Goal: Communication & Community: Participate in discussion

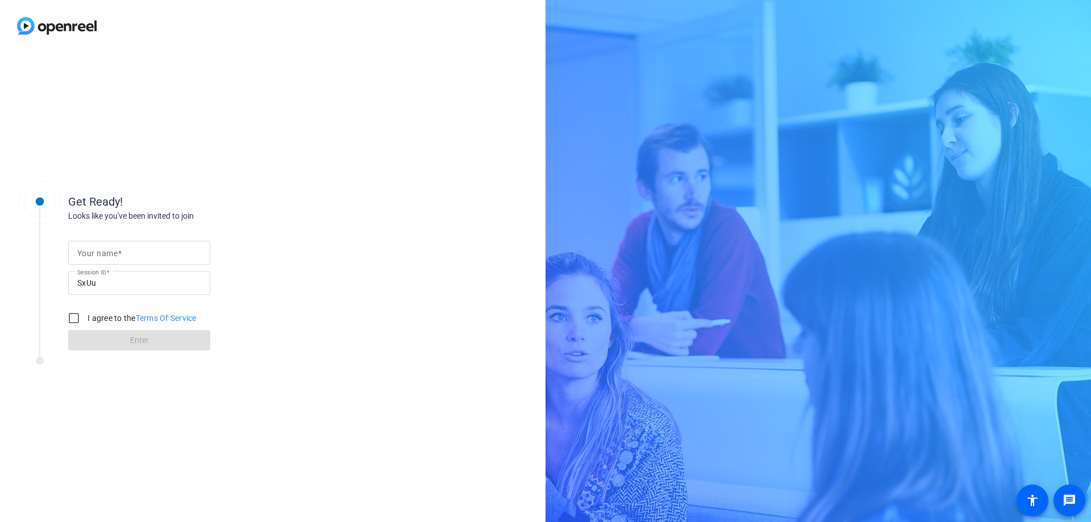
click at [167, 248] on input "Your name" at bounding box center [139, 253] width 124 height 14
type input "[PERSON_NAME]"
click at [68, 318] on input "I agree to the Terms Of Service" at bounding box center [74, 318] width 23 height 23
checkbox input "true"
click at [142, 343] on span "Enter" at bounding box center [139, 341] width 19 height 12
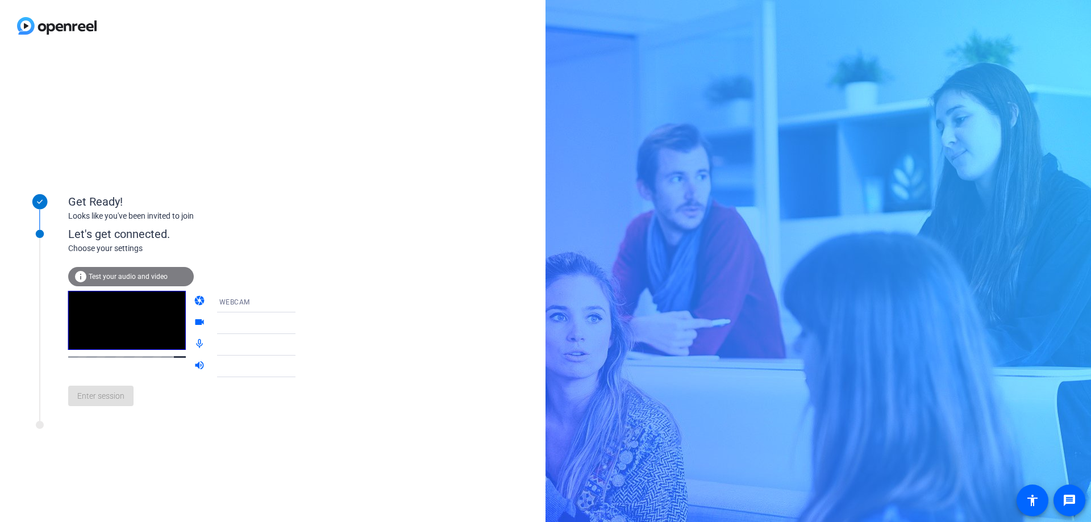
click at [111, 275] on span "Test your audio and video" at bounding box center [128, 277] width 79 height 8
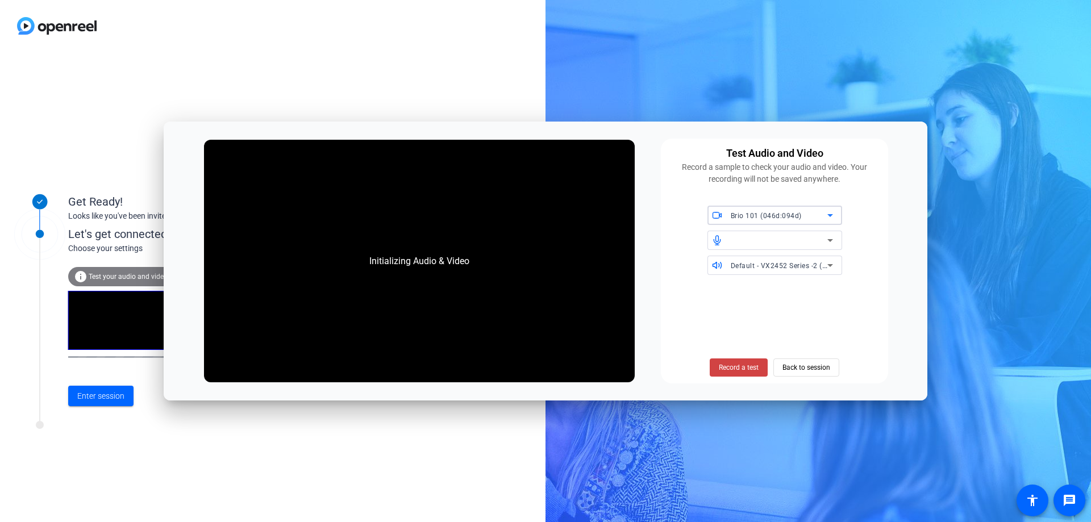
click at [276, 458] on div "Get Ready! Looks like you've been invited to join Let's get connected. Choose y…" at bounding box center [273, 287] width 546 height 471
click at [636, 80] on div "Get Ready! Looks like you've been invited to join Let's get connected. Choose y…" at bounding box center [545, 261] width 1091 height 522
click at [820, 365] on span "Back to session" at bounding box center [807, 368] width 48 height 22
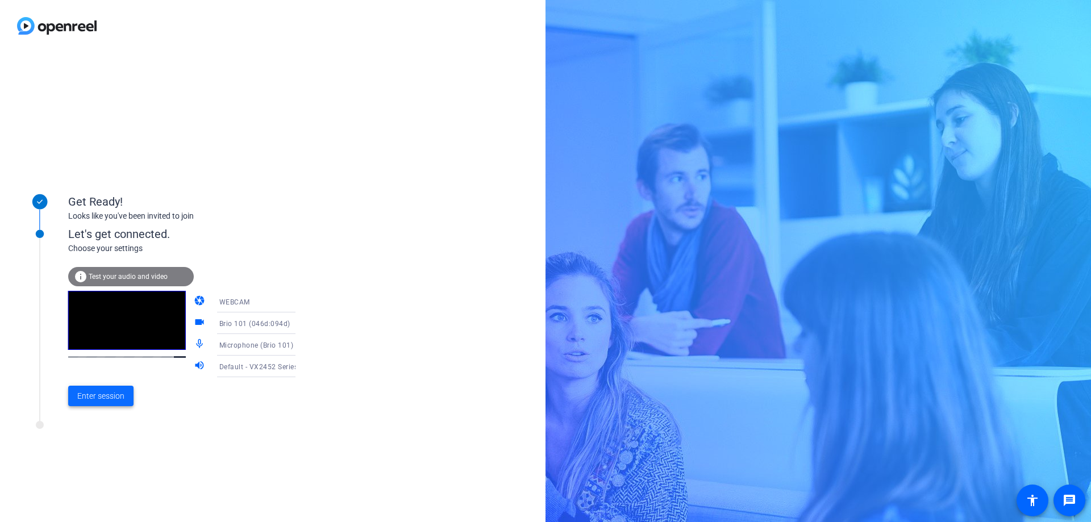
click at [102, 395] on span "Enter session" at bounding box center [100, 397] width 47 height 12
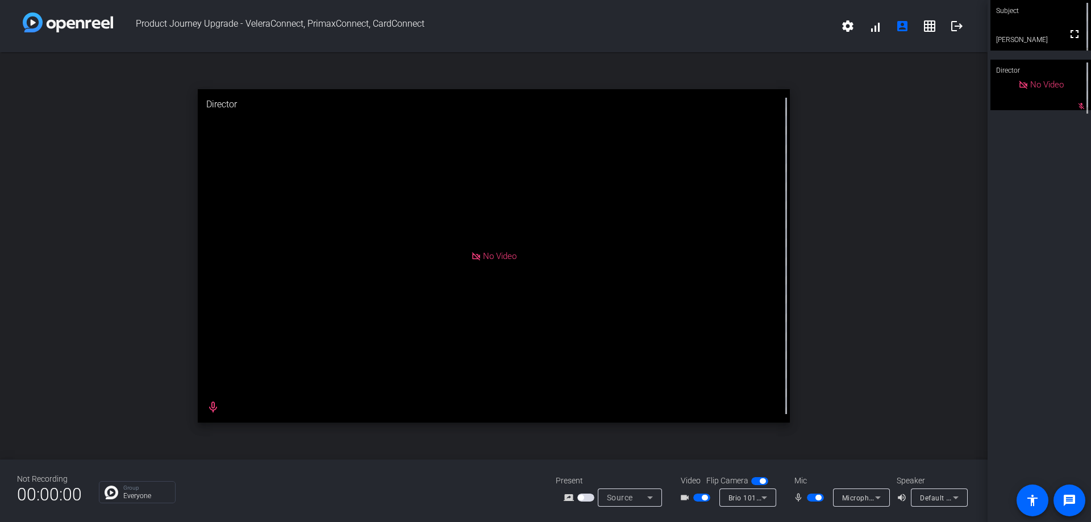
click at [817, 495] on span "button" at bounding box center [819, 498] width 6 height 6
click at [816, 502] on mat-slide-toggle at bounding box center [816, 498] width 19 height 12
click at [815, 500] on span "button" at bounding box center [815, 498] width 17 height 8
click at [703, 501] on span "button" at bounding box center [701, 498] width 17 height 8
click at [809, 495] on span "button" at bounding box center [815, 498] width 17 height 8
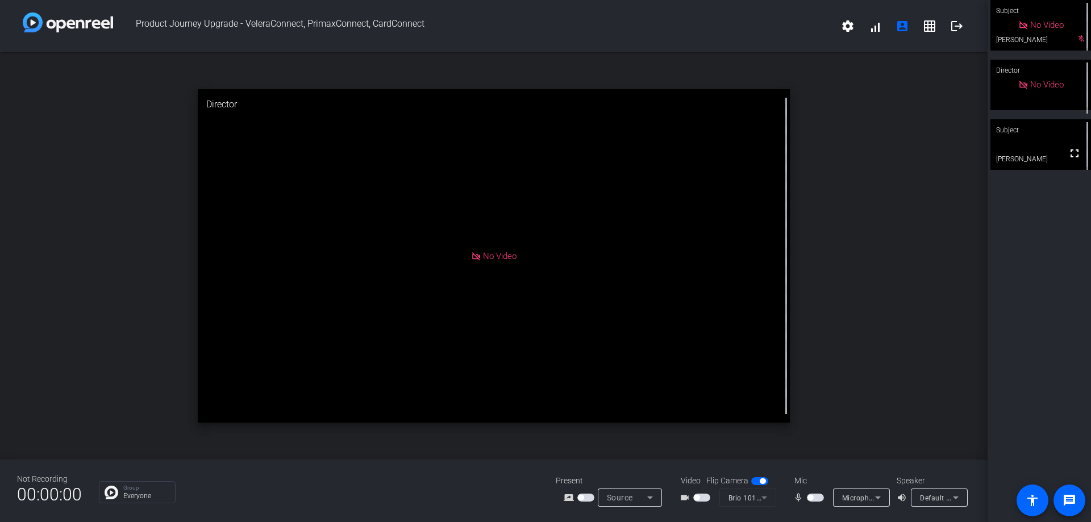
click at [818, 500] on span "button" at bounding box center [815, 498] width 17 height 8
click at [821, 500] on span "button" at bounding box center [815, 498] width 17 height 8
click at [703, 501] on span "button" at bounding box center [701, 498] width 17 height 8
click at [817, 496] on span "button" at bounding box center [815, 498] width 17 height 8
click at [814, 499] on span "button" at bounding box center [815, 498] width 17 height 8
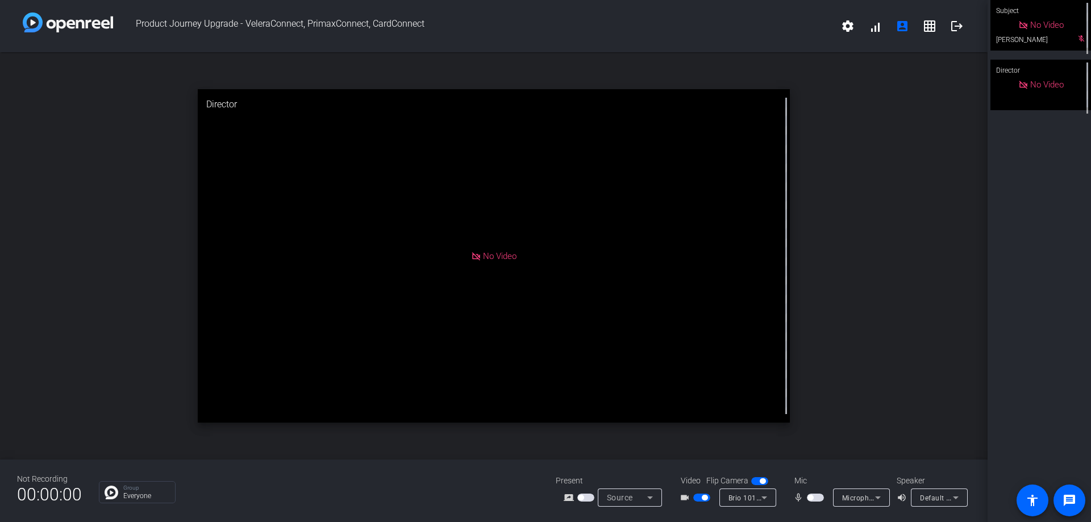
click at [815, 499] on span "button" at bounding box center [815, 498] width 17 height 8
click at [758, 503] on icon at bounding box center [765, 498] width 14 height 14
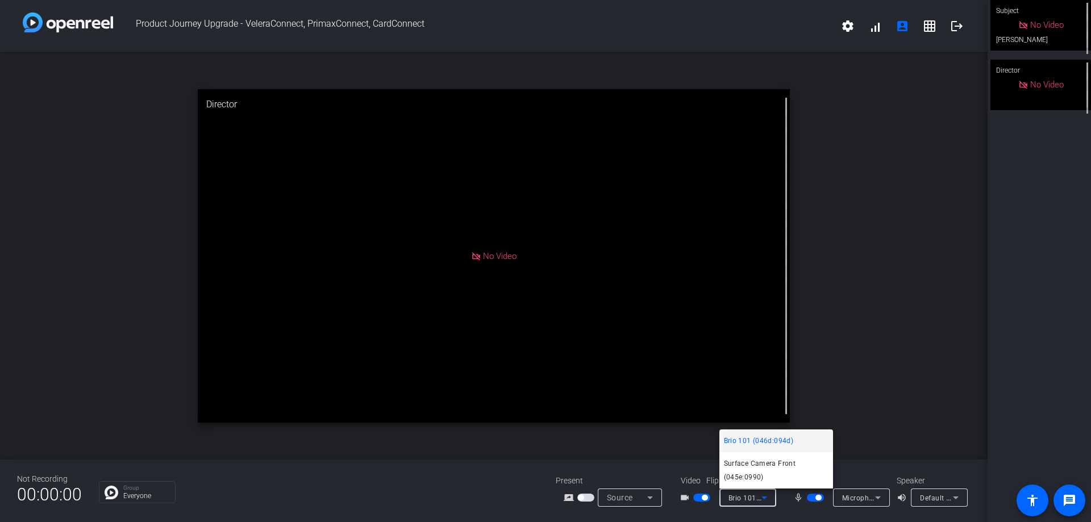
click at [886, 360] on div at bounding box center [545, 261] width 1091 height 522
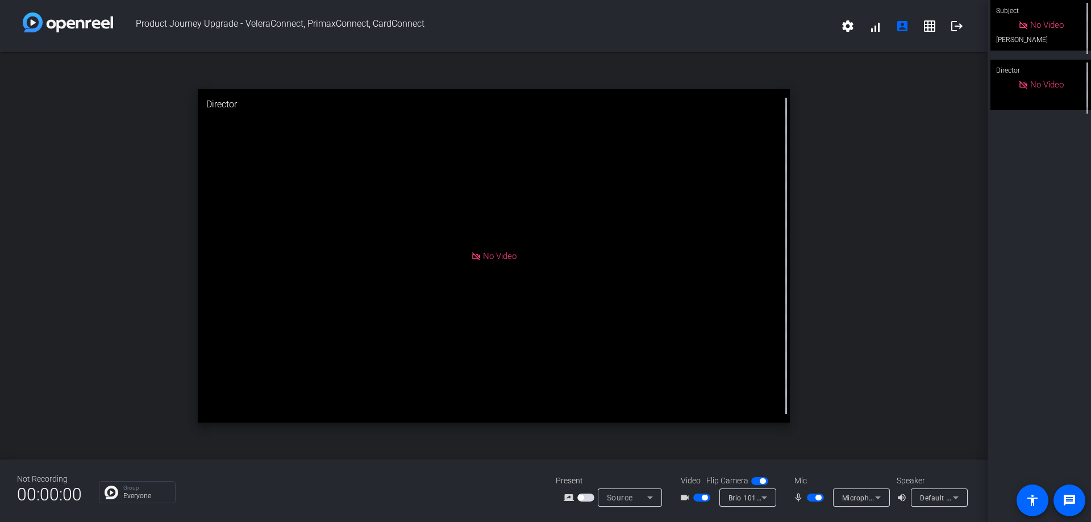
click at [704, 495] on span "button" at bounding box center [701, 498] width 17 height 8
click at [704, 500] on span "button" at bounding box center [701, 498] width 17 height 8
click at [879, 502] on icon at bounding box center [878, 498] width 14 height 14
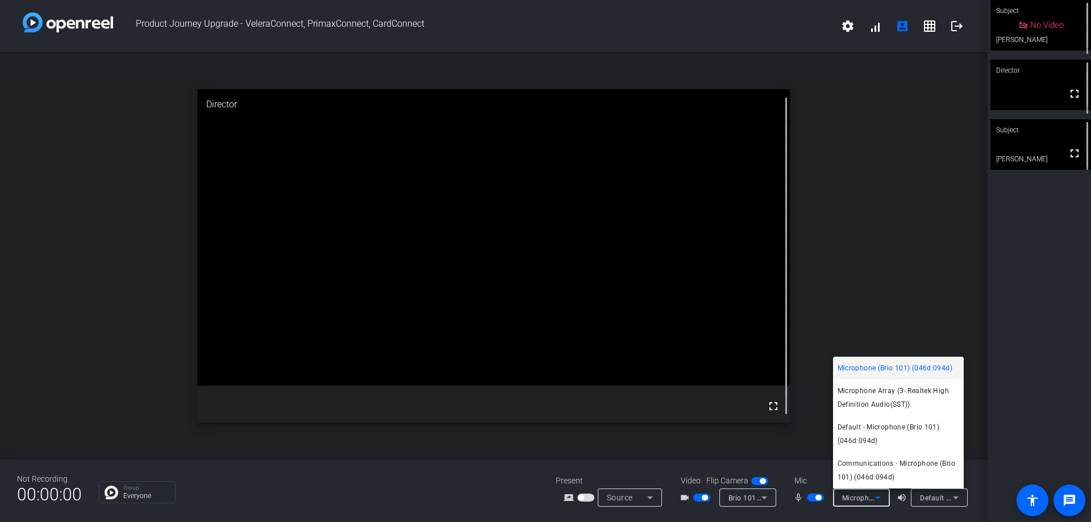
click at [1031, 285] on div at bounding box center [545, 261] width 1091 height 522
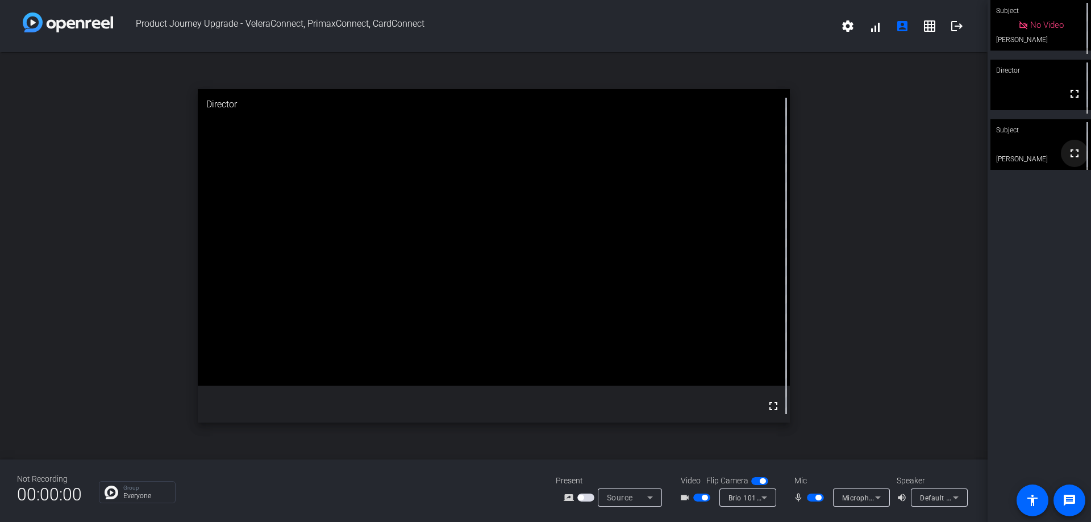
drag, startPoint x: 1067, startPoint y: 155, endPoint x: 1067, endPoint y: 224, distance: 68.8
click at [1068, 155] on mat-icon "fullscreen" at bounding box center [1075, 154] width 14 height 14
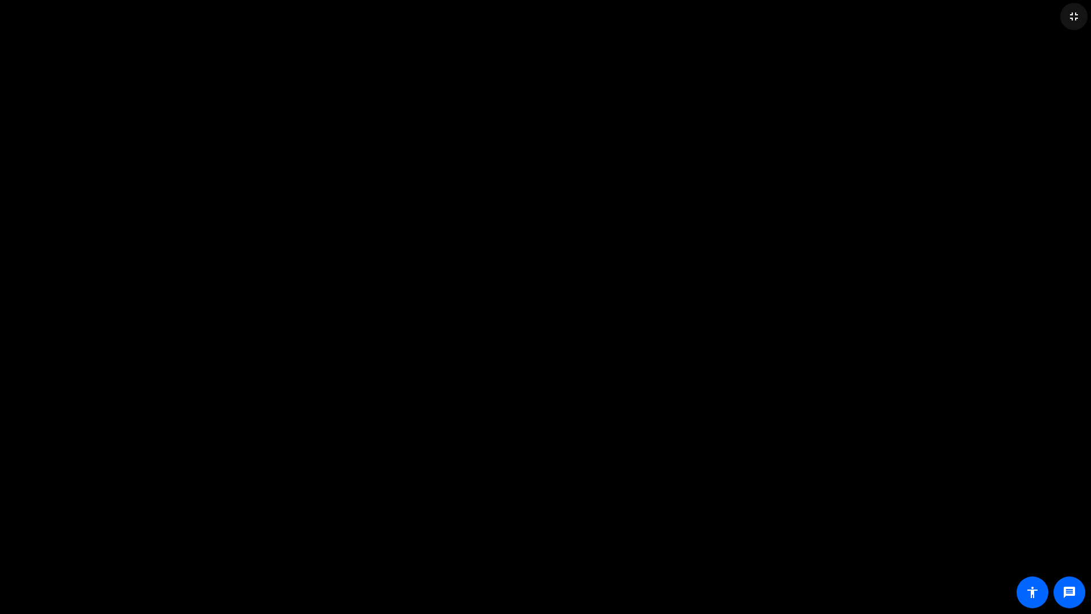
click at [1081, 14] on mat-icon "fullscreen_exit" at bounding box center [1075, 17] width 14 height 14
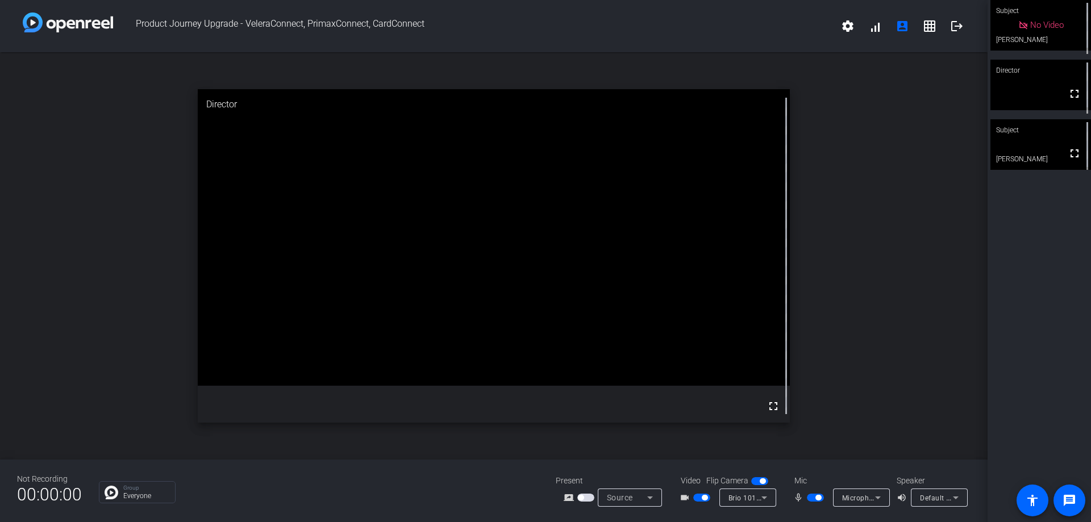
click at [1042, 29] on div "No Video" at bounding box center [1041, 25] width 45 height 13
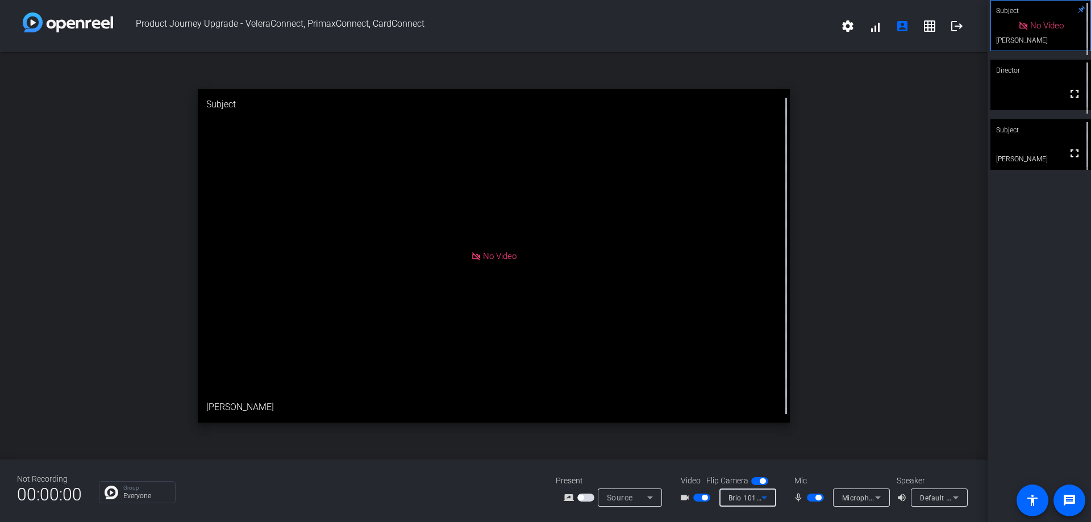
click at [754, 497] on span "Brio 101 (046d:094d)" at bounding box center [764, 497] width 71 height 9
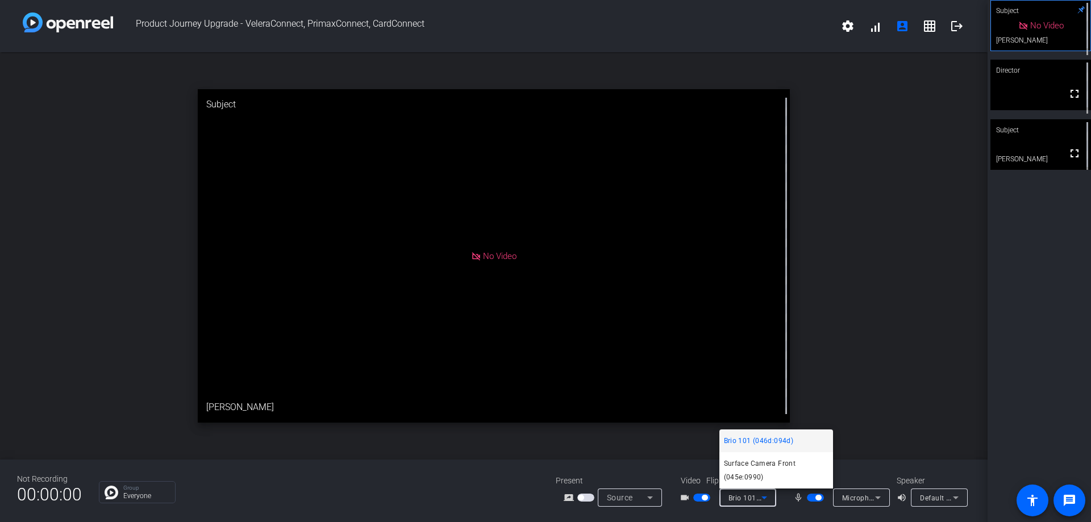
click at [834, 393] on div at bounding box center [545, 261] width 1091 height 522
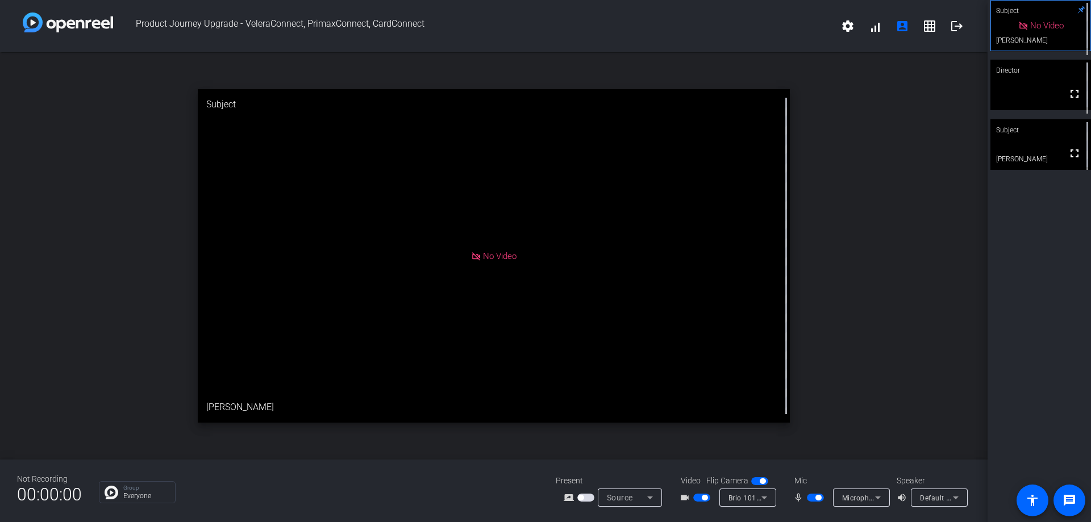
click at [759, 484] on span "button" at bounding box center [759, 481] width 17 height 8
click at [765, 500] on icon at bounding box center [765, 498] width 6 height 3
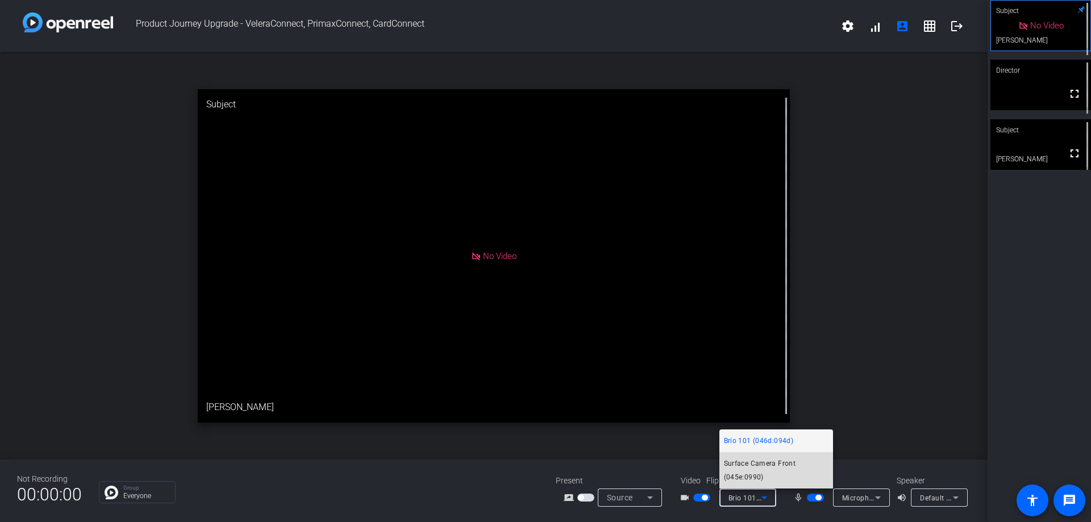
click at [786, 472] on span "Surface Camera Front (045e:0990)" at bounding box center [776, 470] width 105 height 27
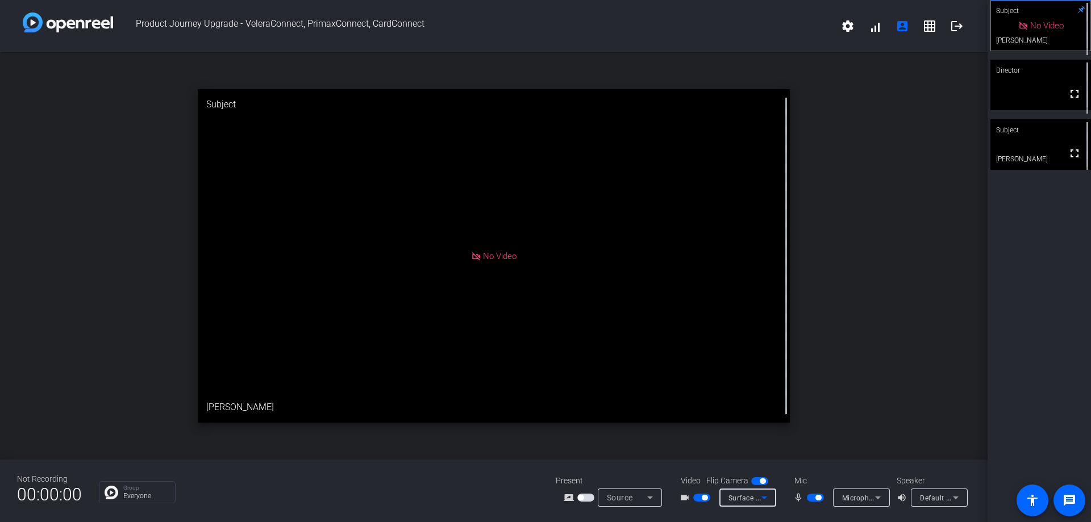
click at [766, 499] on icon at bounding box center [765, 498] width 14 height 14
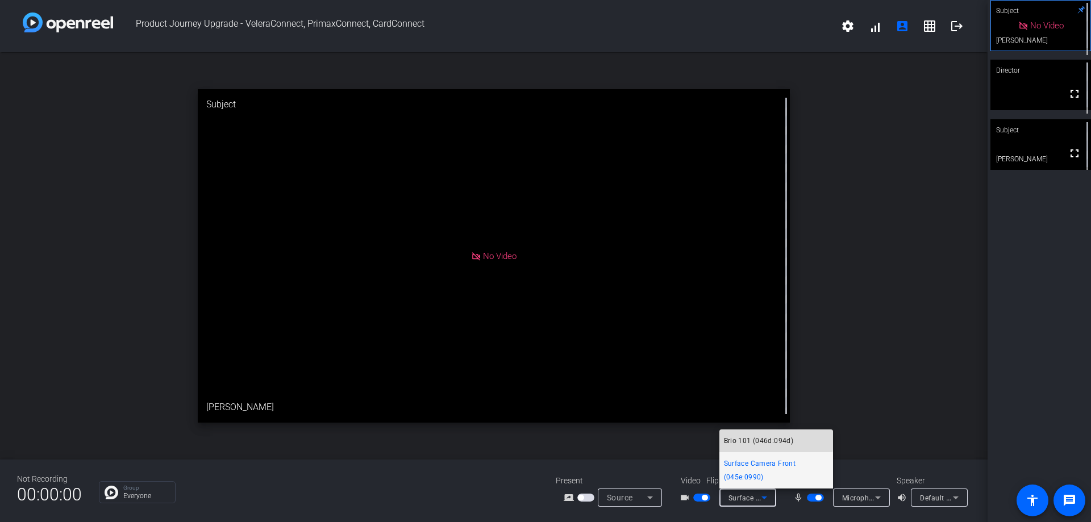
click at [767, 441] on span "Brio 101 (046d:094d)" at bounding box center [759, 441] width 70 height 14
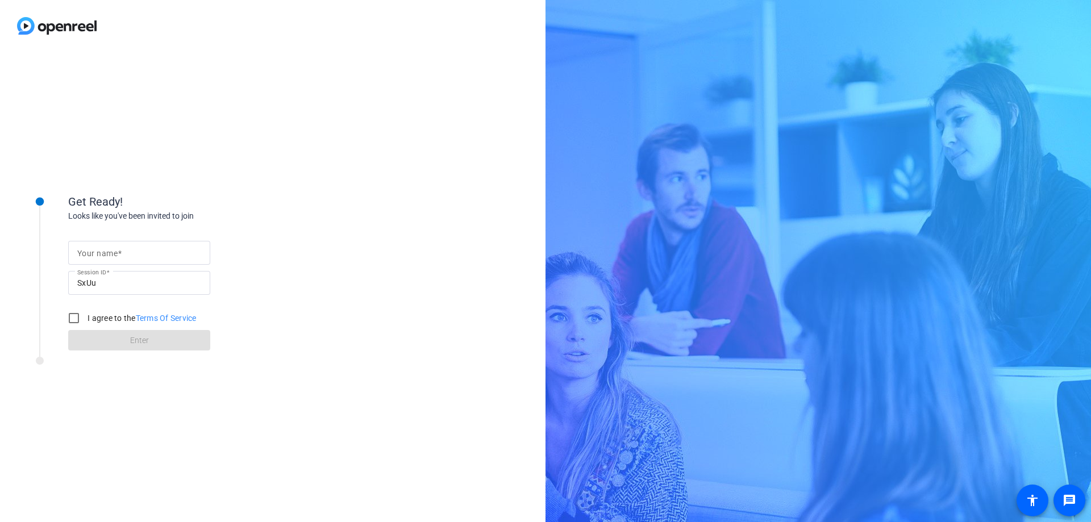
click at [176, 257] on input "Your name" at bounding box center [139, 253] width 124 height 14
type input "[PERSON_NAME]"
click at [65, 315] on input "I agree to the Terms Of Service" at bounding box center [74, 318] width 23 height 23
checkbox input "true"
click at [113, 339] on span at bounding box center [139, 340] width 142 height 27
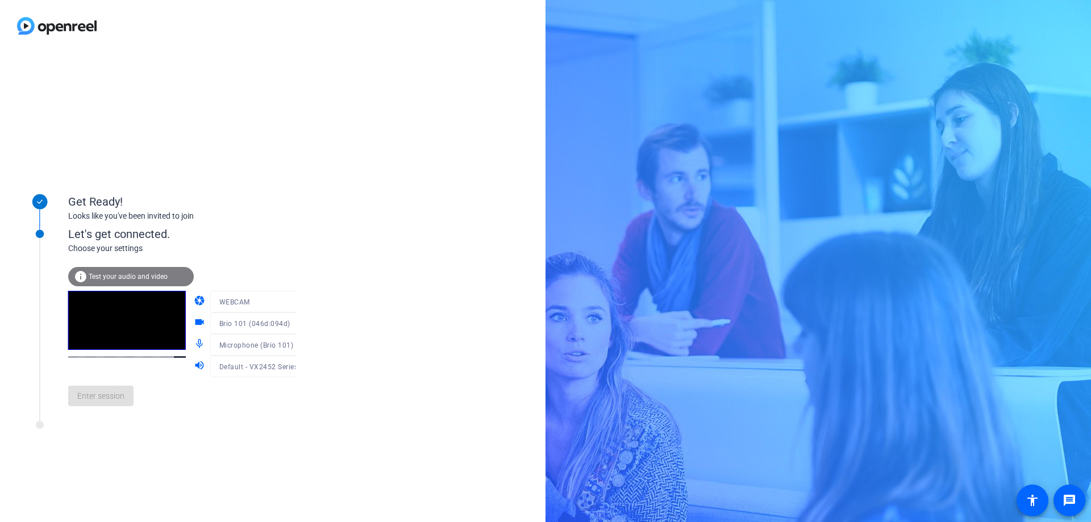
click at [149, 282] on div "info Test your audio and video" at bounding box center [131, 276] width 126 height 19
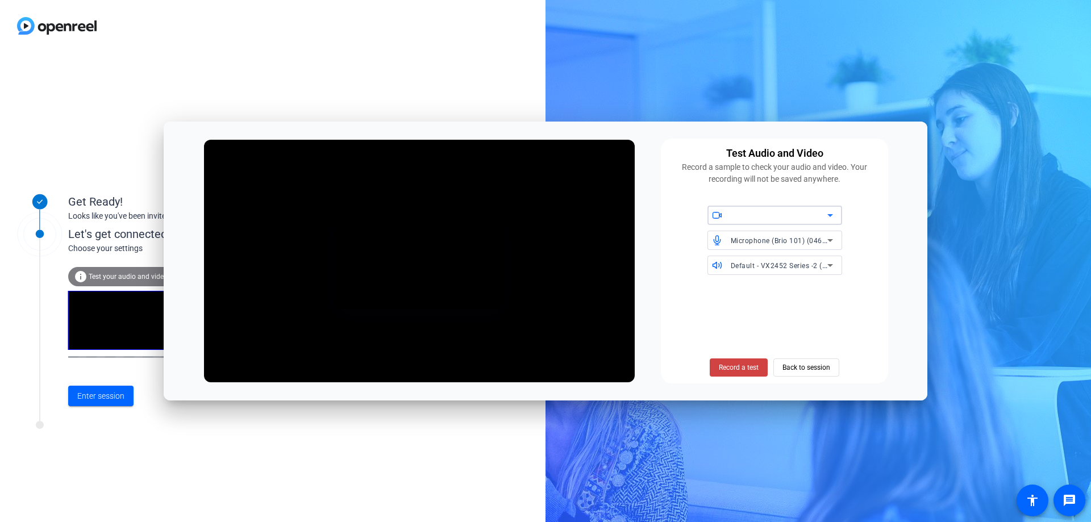
click at [822, 216] on div at bounding box center [779, 216] width 97 height 14
click at [780, 242] on span "Brio 101 (046d:094d)" at bounding box center [752, 239] width 70 height 14
click at [795, 372] on span "Back to session" at bounding box center [807, 368] width 48 height 22
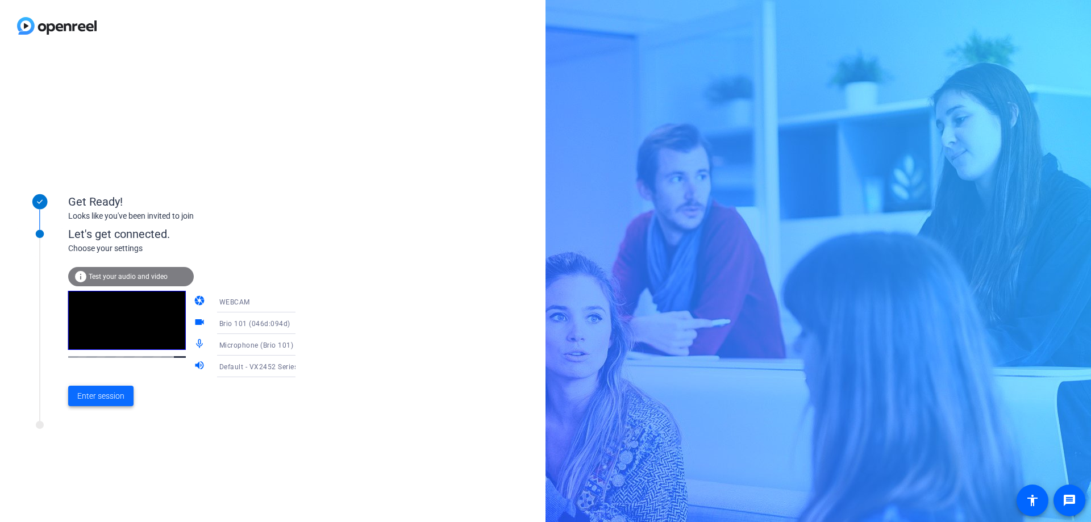
click at [111, 401] on span "Enter session" at bounding box center [100, 397] width 47 height 12
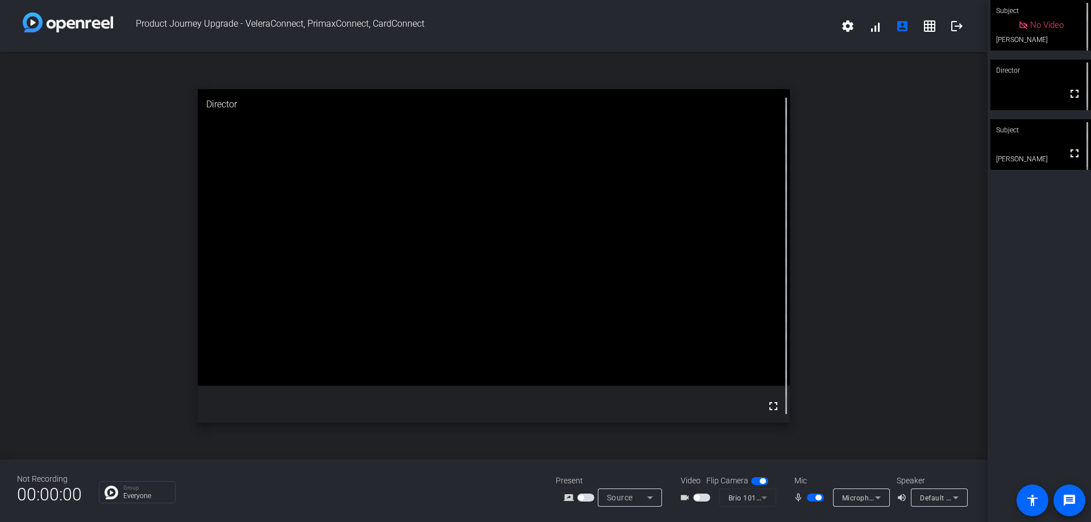
click at [704, 499] on span "button" at bounding box center [701, 498] width 17 height 8
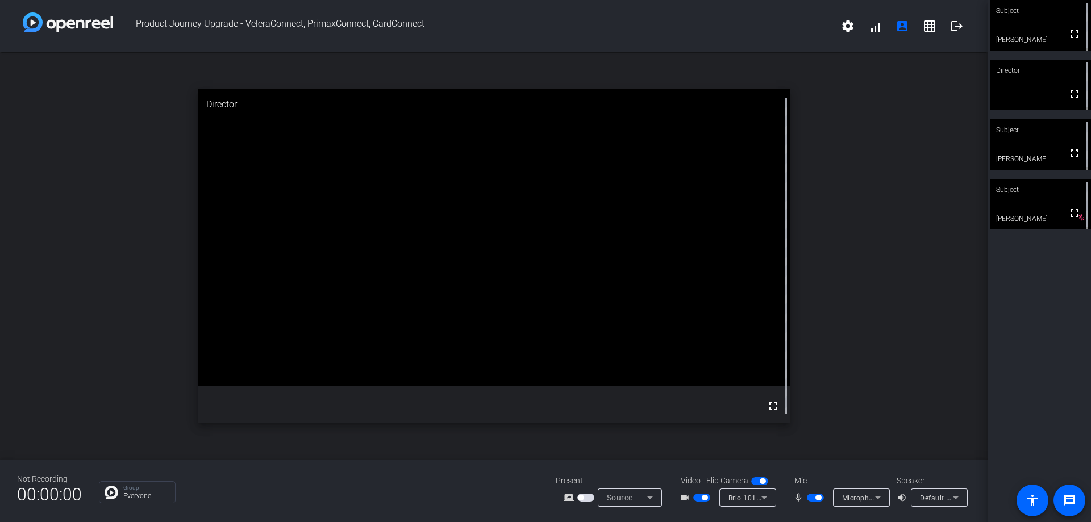
click at [1036, 147] on video at bounding box center [1041, 144] width 101 height 51
click at [810, 500] on span "button" at bounding box center [815, 498] width 17 height 8
click at [811, 500] on span "button" at bounding box center [811, 498] width 6 height 6
drag, startPoint x: 819, startPoint y: 499, endPoint x: 832, endPoint y: 515, distance: 21.0
click at [819, 498] on span "button" at bounding box center [819, 498] width 6 height 6
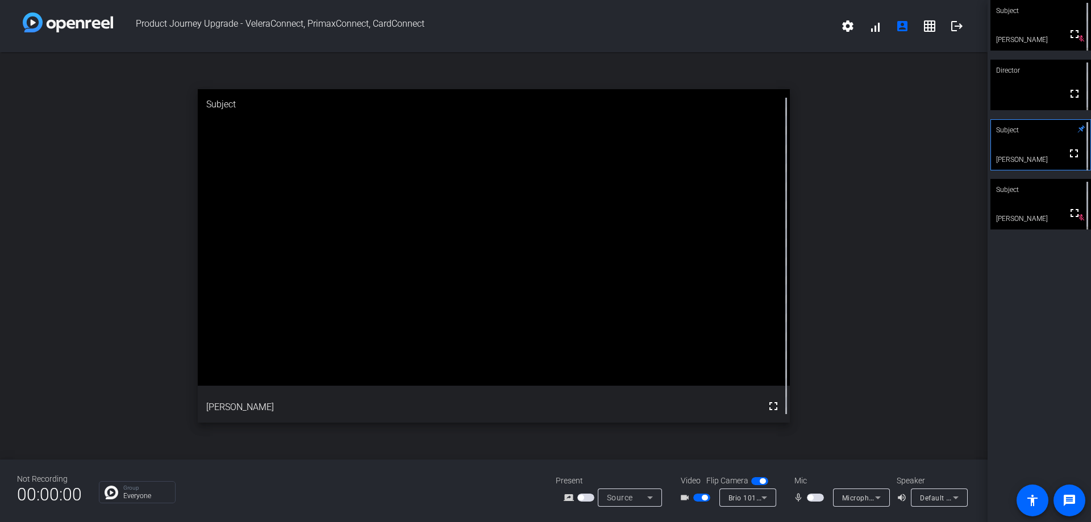
click at [699, 502] on mat-slide-toggle at bounding box center [702, 498] width 19 height 12
click at [703, 498] on span "button" at bounding box center [705, 498] width 6 height 6
drag, startPoint x: 810, startPoint y: 501, endPoint x: 798, endPoint y: 506, distance: 13.7
click at [810, 501] on span "button" at bounding box center [815, 498] width 17 height 8
click at [813, 501] on span "button" at bounding box center [815, 498] width 17 height 8
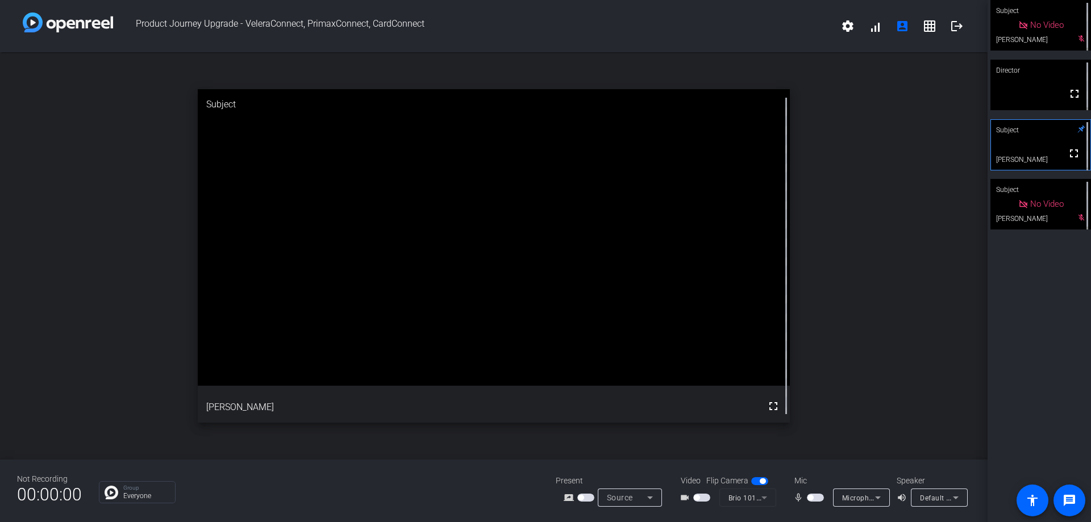
click at [819, 500] on span "button" at bounding box center [815, 498] width 17 height 8
click at [708, 495] on span "button" at bounding box center [701, 498] width 17 height 8
click at [815, 500] on span "button" at bounding box center [815, 498] width 17 height 8
click at [699, 499] on span "button" at bounding box center [701, 498] width 17 height 8
click at [816, 500] on span "button" at bounding box center [815, 498] width 17 height 8
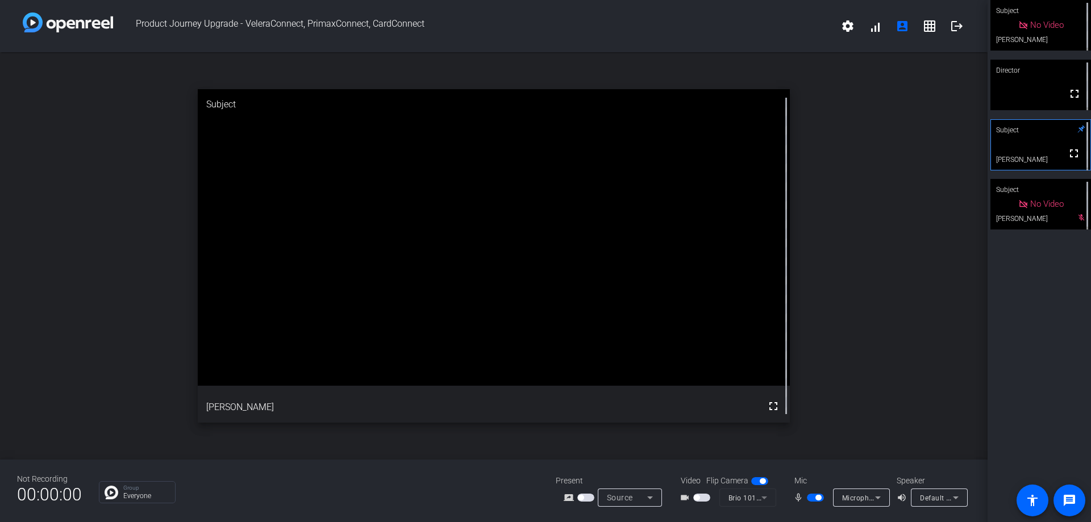
click at [816, 500] on span "button" at bounding box center [819, 498] width 6 height 6
click at [817, 495] on span "button" at bounding box center [815, 498] width 17 height 8
click at [708, 496] on span "button" at bounding box center [701, 498] width 17 height 8
drag, startPoint x: 819, startPoint y: 497, endPoint x: 872, endPoint y: 509, distance: 54.7
click at [819, 497] on span "button" at bounding box center [819, 498] width 6 height 6
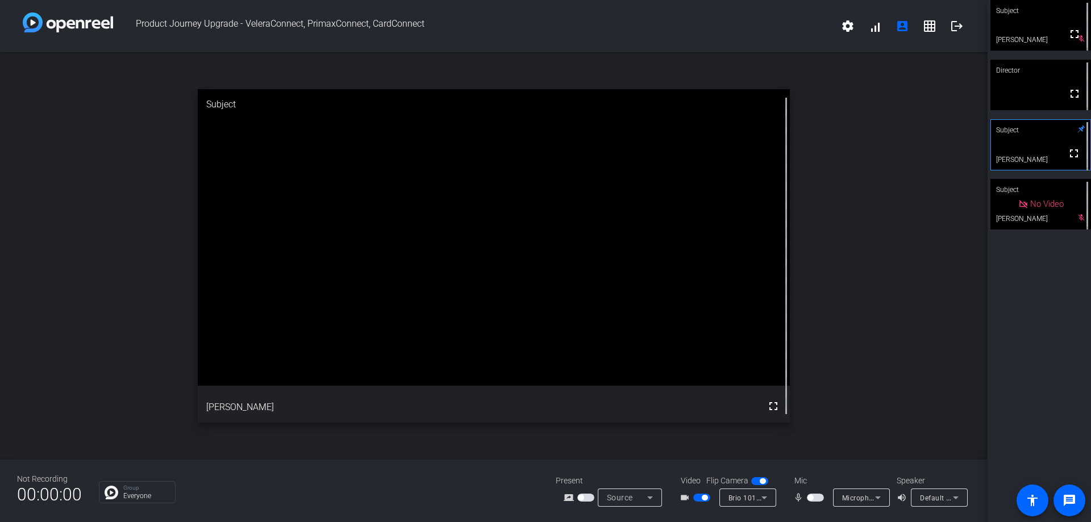
drag, startPoint x: 699, startPoint y: 498, endPoint x: 754, endPoint y: 521, distance: 60.2
click at [699, 499] on span "button" at bounding box center [701, 498] width 17 height 8
click at [711, 500] on div at bounding box center [702, 498] width 19 height 8
drag, startPoint x: 707, startPoint y: 502, endPoint x: 725, endPoint y: 515, distance: 22.5
click at [718, 513] on div "Not Recording 00:00:00 Group Everyone Present screen_share_outline Source Video…" at bounding box center [494, 491] width 988 height 63
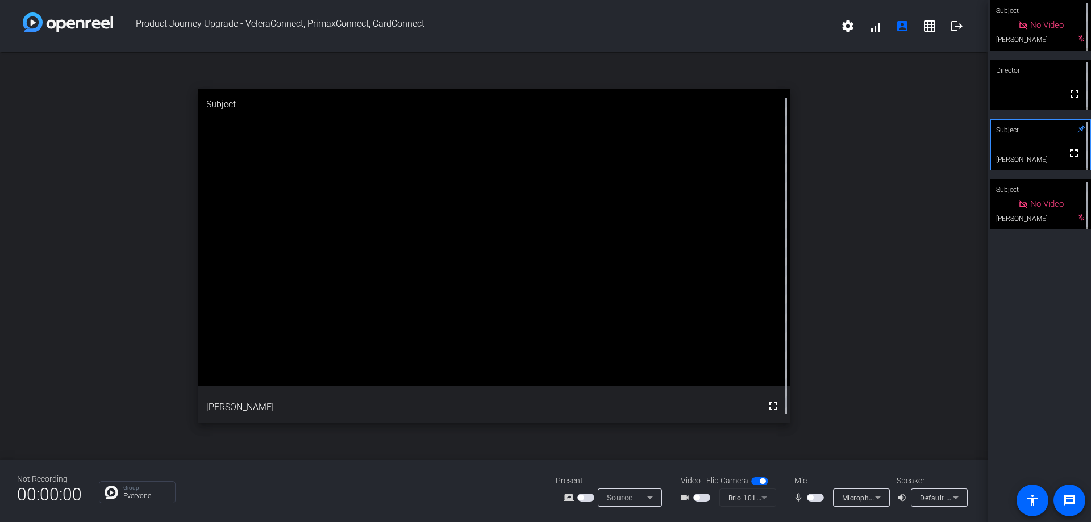
click at [704, 500] on span "button" at bounding box center [701, 498] width 17 height 8
click at [818, 499] on span "button" at bounding box center [815, 498] width 17 height 8
click at [818, 499] on span "button" at bounding box center [819, 498] width 6 height 6
click at [818, 499] on span "button" at bounding box center [815, 498] width 17 height 8
drag, startPoint x: 811, startPoint y: 501, endPoint x: 790, endPoint y: 509, distance: 22.5
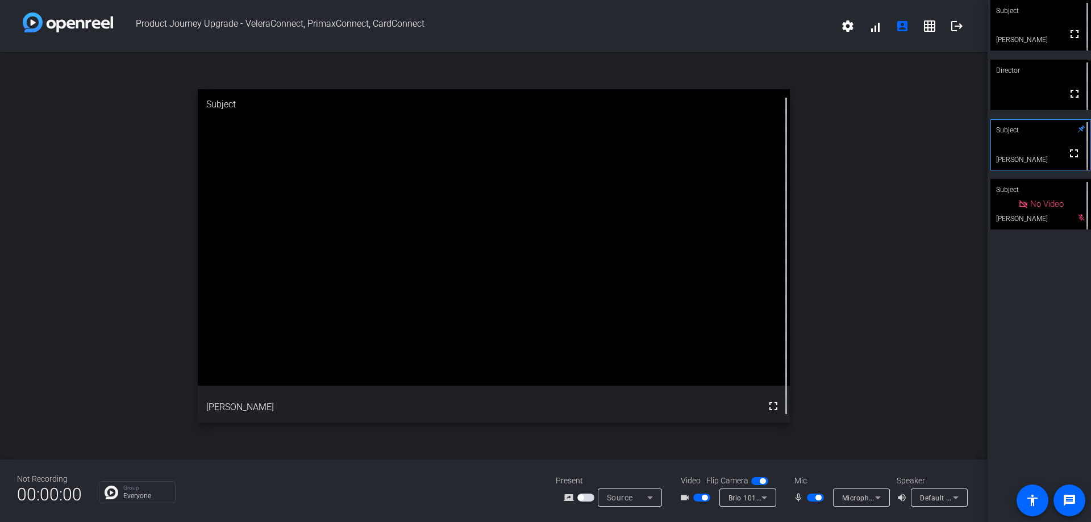
click at [811, 501] on span "button" at bounding box center [815, 498] width 17 height 8
drag, startPoint x: 702, startPoint y: 499, endPoint x: 875, endPoint y: 459, distance: 177.9
click at [702, 499] on span "button" at bounding box center [705, 498] width 6 height 6
click at [811, 501] on span "button" at bounding box center [815, 498] width 17 height 8
click at [821, 502] on mat-slide-toggle at bounding box center [816, 498] width 19 height 12
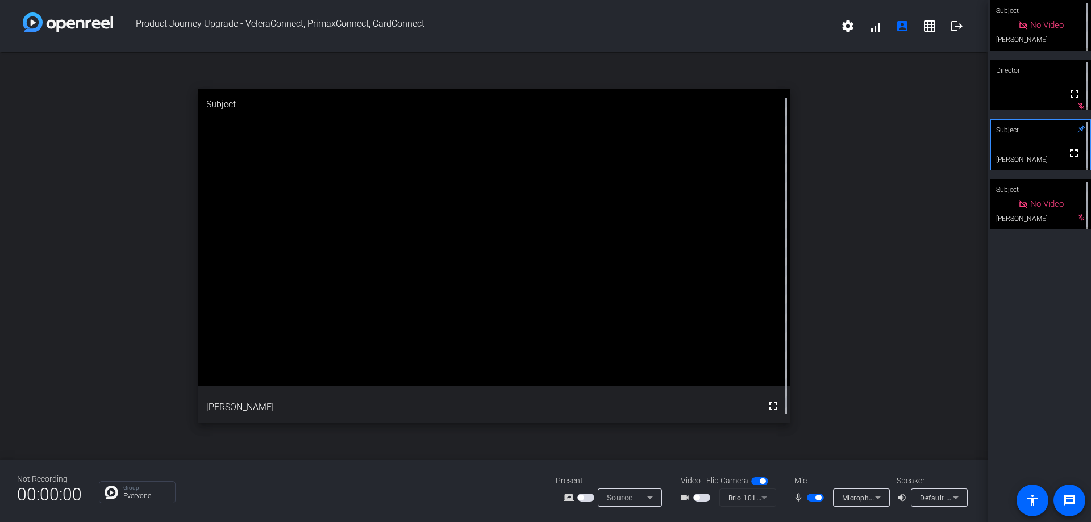
click at [821, 499] on span "button" at bounding box center [819, 498] width 6 height 6
drag, startPoint x: 809, startPoint y: 497, endPoint x: 812, endPoint y: 522, distance: 24.6
click at [809, 497] on span "button" at bounding box center [811, 498] width 6 height 6
click at [813, 497] on span "button" at bounding box center [815, 498] width 17 height 8
click at [812, 500] on span "button" at bounding box center [811, 498] width 6 height 6
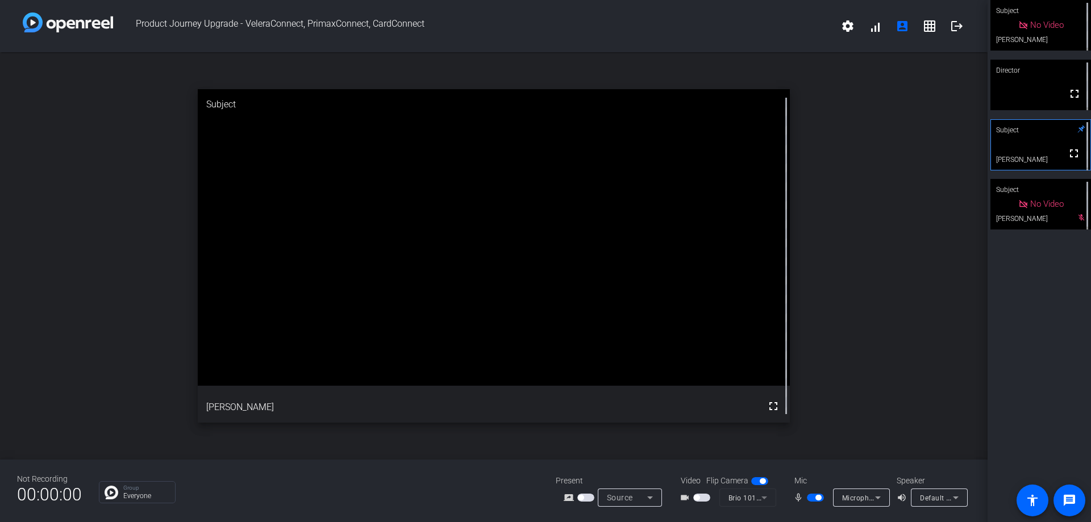
drag, startPoint x: 811, startPoint y: 501, endPoint x: 818, endPoint y: 521, distance: 21.2
click at [811, 501] on span "button" at bounding box center [815, 498] width 17 height 8
click at [816, 497] on span "button" at bounding box center [815, 498] width 17 height 8
click at [814, 497] on span "button" at bounding box center [815, 498] width 17 height 8
click at [814, 499] on span "button" at bounding box center [815, 498] width 17 height 8
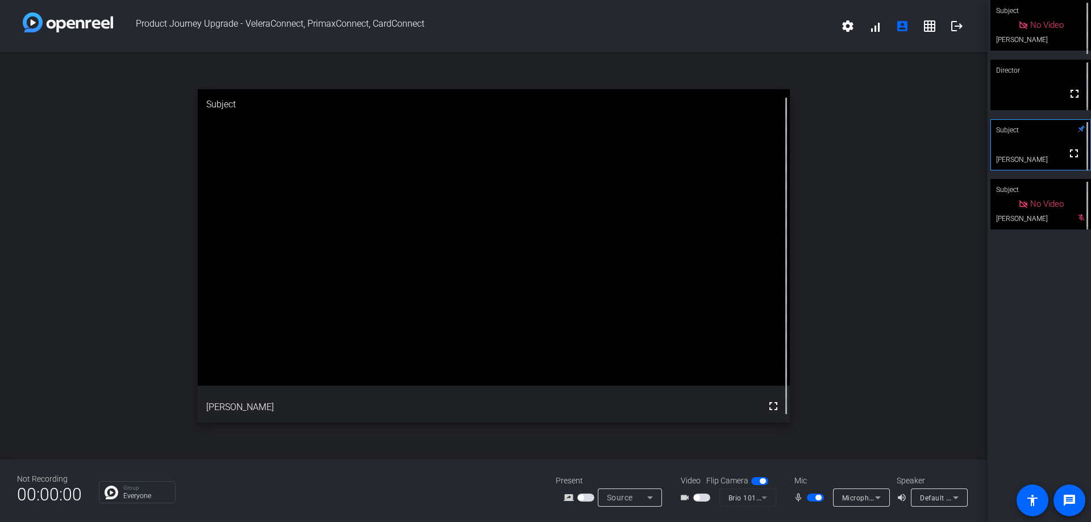
click at [814, 499] on span "button" at bounding box center [815, 498] width 17 height 8
drag, startPoint x: 811, startPoint y: 501, endPoint x: 798, endPoint y: 516, distance: 19.4
click at [798, 516] on div "Not Recording 00:00:00 Group Everyone Present screen_share_outline Source Video…" at bounding box center [494, 491] width 988 height 63
click at [743, 499] on mat-form-field "Brio 101 (046d:094d)" at bounding box center [748, 498] width 57 height 18
drag, startPoint x: 697, startPoint y: 497, endPoint x: 724, endPoint y: 503, distance: 27.4
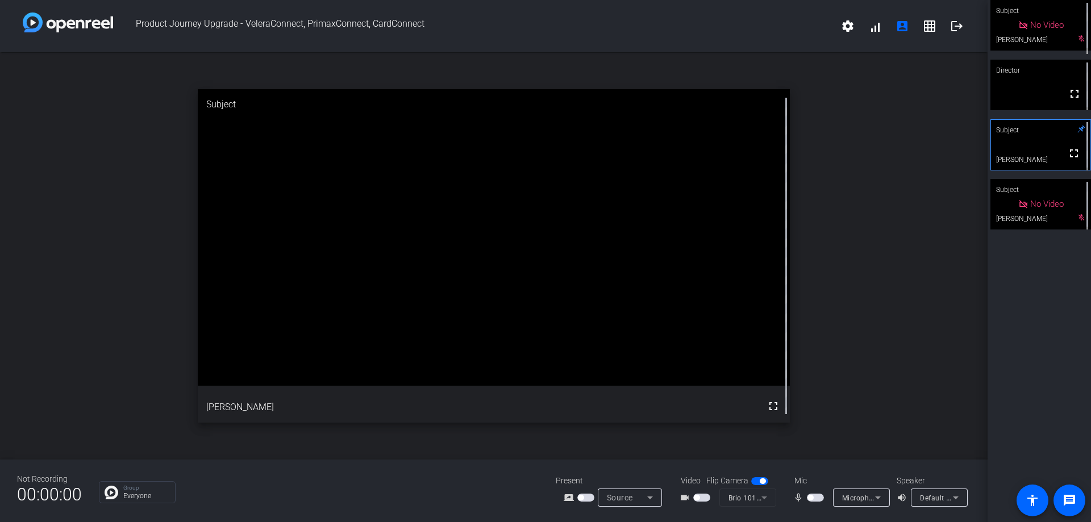
click at [697, 497] on span "button" at bounding box center [697, 498] width 6 height 6
click at [813, 493] on mat-slide-toggle at bounding box center [816, 498] width 19 height 12
click at [818, 497] on span "button" at bounding box center [815, 498] width 17 height 8
